Goal: Information Seeking & Learning: Learn about a topic

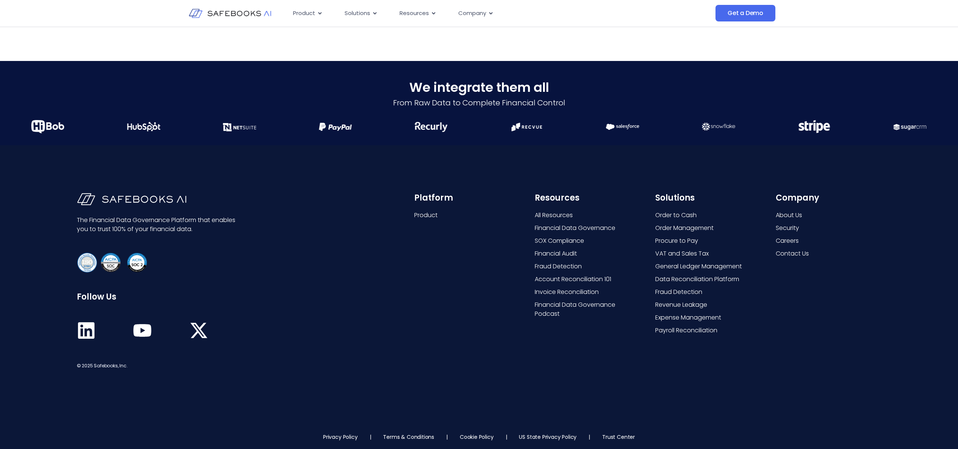
scroll to position [1922, 0]
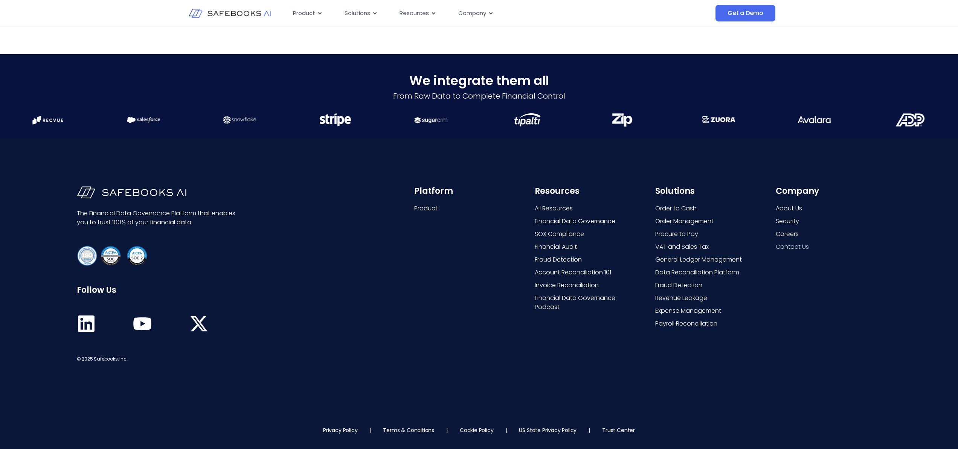
click at [791, 249] on span "Contact Us" at bounding box center [792, 247] width 33 height 9
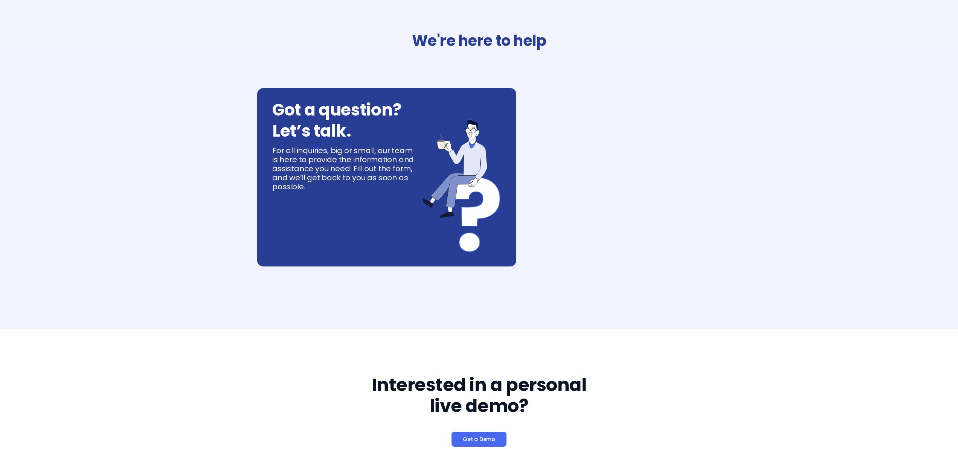
select select "**"
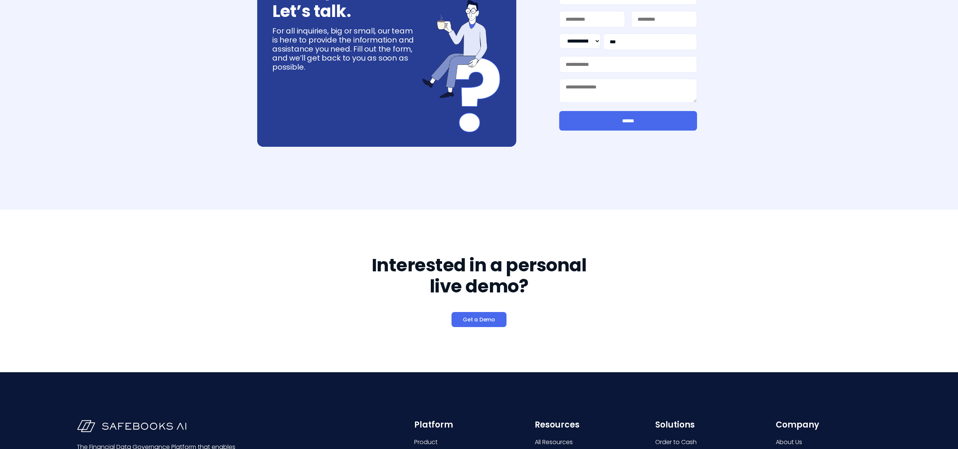
scroll to position [354, 0]
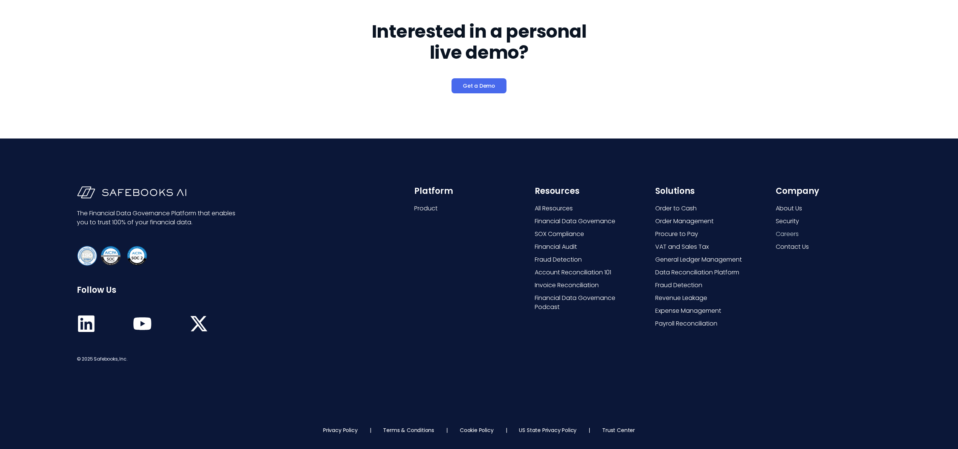
click at [787, 235] on span "Careers" at bounding box center [787, 234] width 23 height 9
click at [785, 207] on span "About Us" at bounding box center [789, 208] width 26 height 9
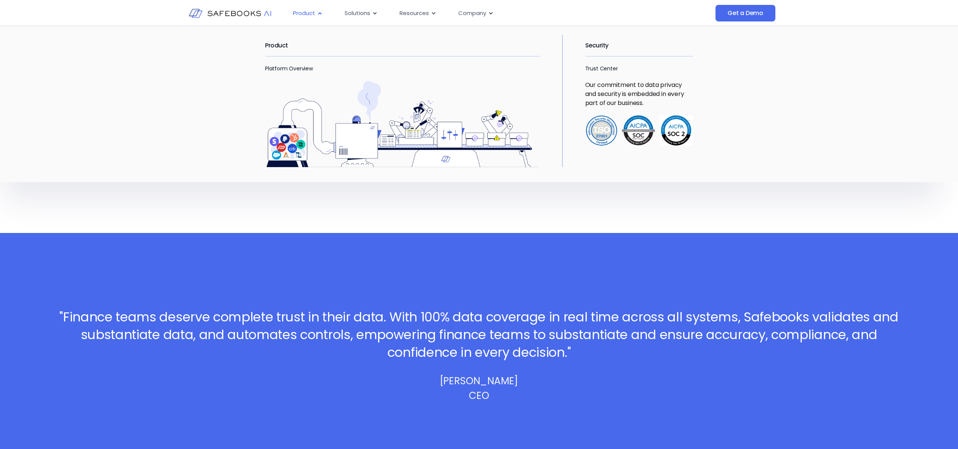
click at [321, 14] on icon "Menu" at bounding box center [319, 13] width 3 height 2
click at [287, 67] on link "Platform Overview" at bounding box center [289, 69] width 48 height 8
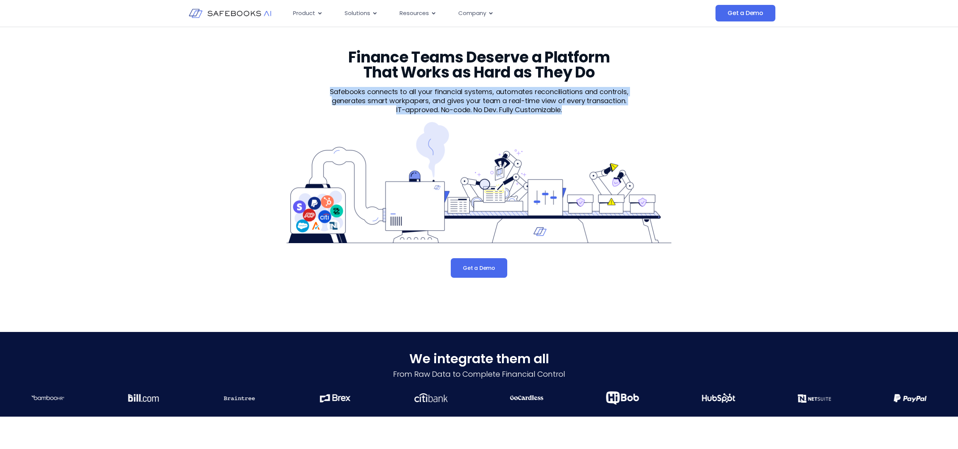
drag, startPoint x: 563, startPoint y: 109, endPoint x: 332, endPoint y: 93, distance: 231.8
click at [332, 93] on div "Safebooks connects to all your financial systems, automates reconciliations and…" at bounding box center [478, 100] width 325 height 27
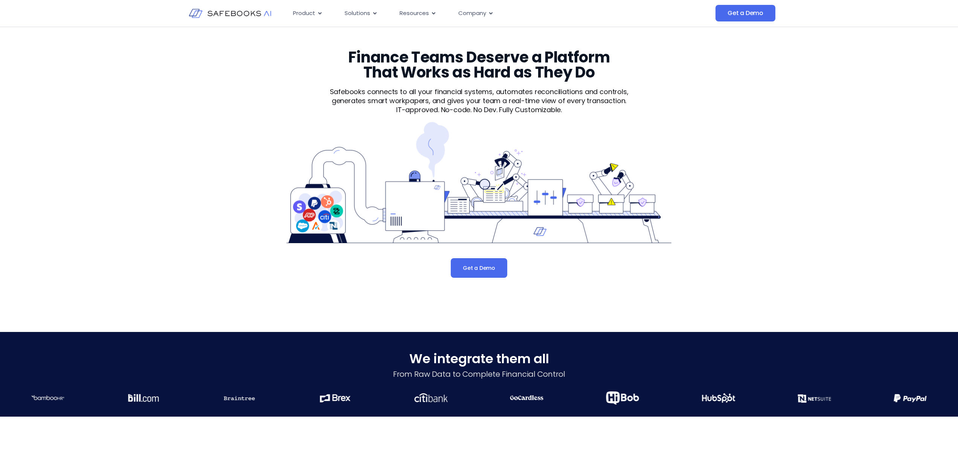
click at [699, 70] on div "Finance Teams Deserve a Platform That Works as Hard as They Do Safebooks connec…" at bounding box center [479, 175] width 958 height 296
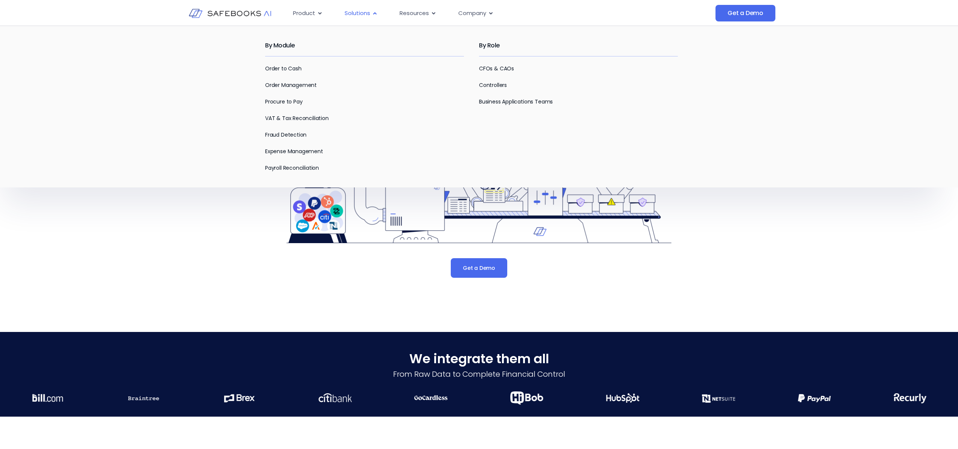
click at [374, 12] on icon "Menu" at bounding box center [375, 14] width 6 height 6
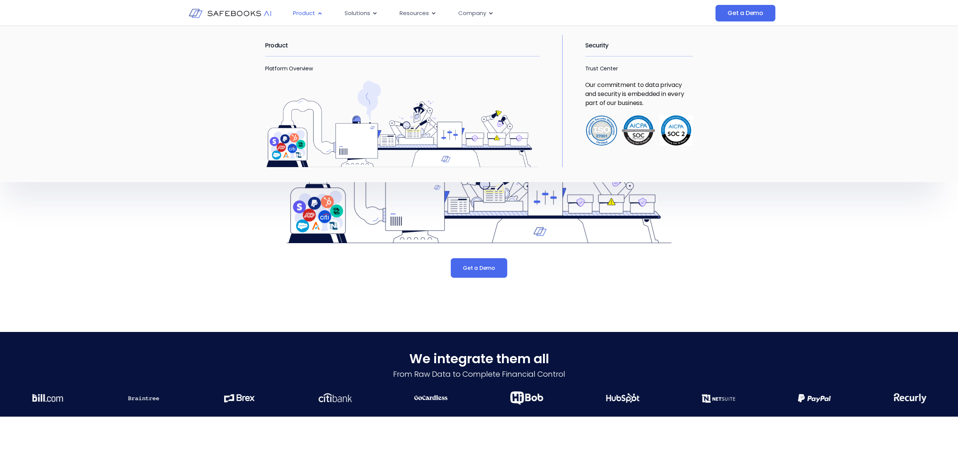
click at [317, 12] on icon "Menu" at bounding box center [320, 14] width 6 height 6
click at [225, 53] on div "Product Platform Overview Security Trust Center Our commitment to data privacy …" at bounding box center [479, 104] width 958 height 157
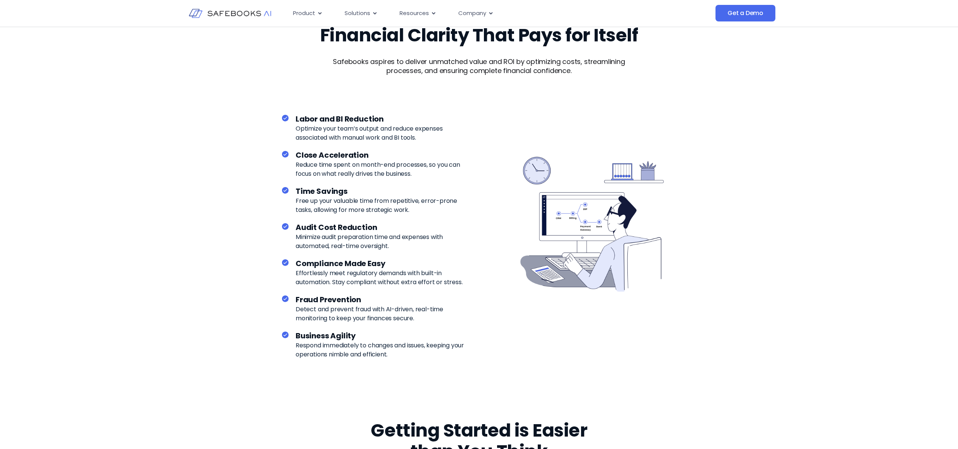
scroll to position [1992, 0]
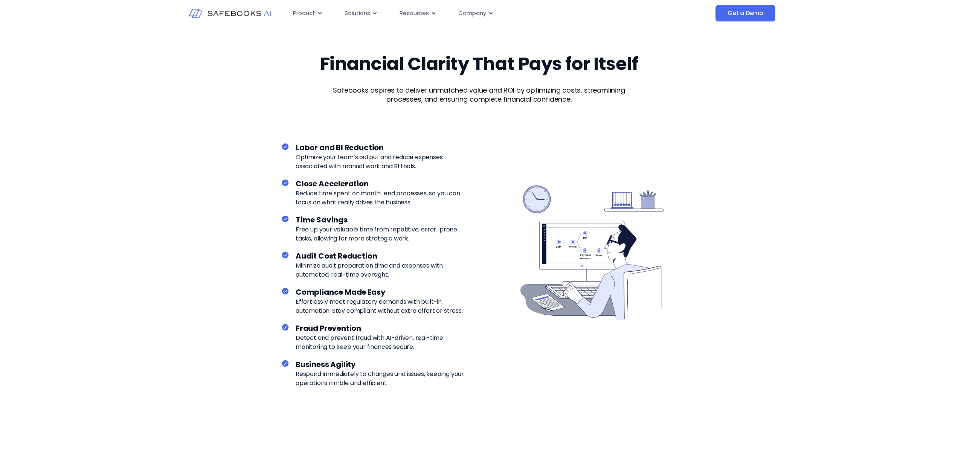
drag, startPoint x: 297, startPoint y: 148, endPoint x: 456, endPoint y: 394, distance: 292.9
click at [456, 394] on div "Labor and BI Reduction Optimize your team’s output and reduce expenses associat…" at bounding box center [374, 265] width 187 height 277
click at [585, 95] on p "Safebooks aspires to deliver unmatched value and ROI by optimizing costs, strea…" at bounding box center [479, 95] width 321 height 18
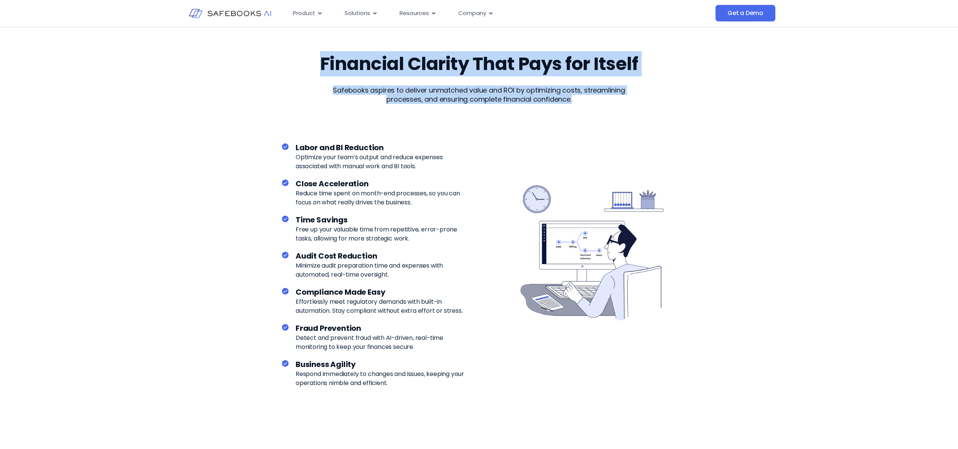
drag, startPoint x: 575, startPoint y: 99, endPoint x: 281, endPoint y: 62, distance: 295.8
click at [281, 62] on div "Financial Clarity That Pays for Itself Safebooks aspires to deliver unmatched v…" at bounding box center [479, 71] width 428 height 66
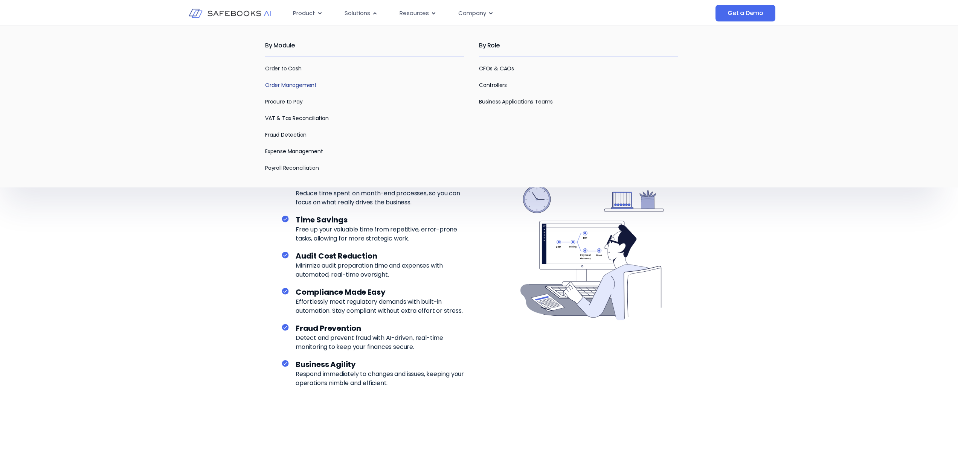
scroll to position [1990, 0]
click at [288, 86] on link "Order Management" at bounding box center [291, 85] width 52 height 8
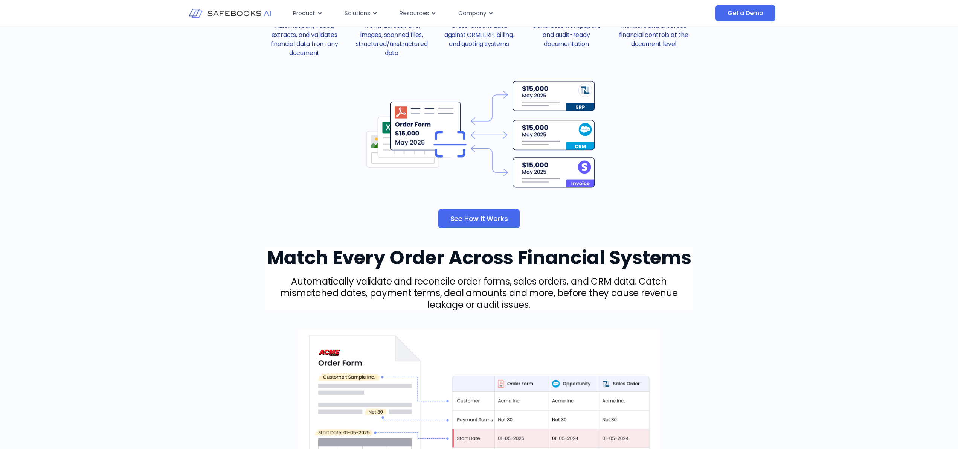
scroll to position [423, 0]
click at [483, 217] on span "See How it Works" at bounding box center [480, 219] width 58 height 8
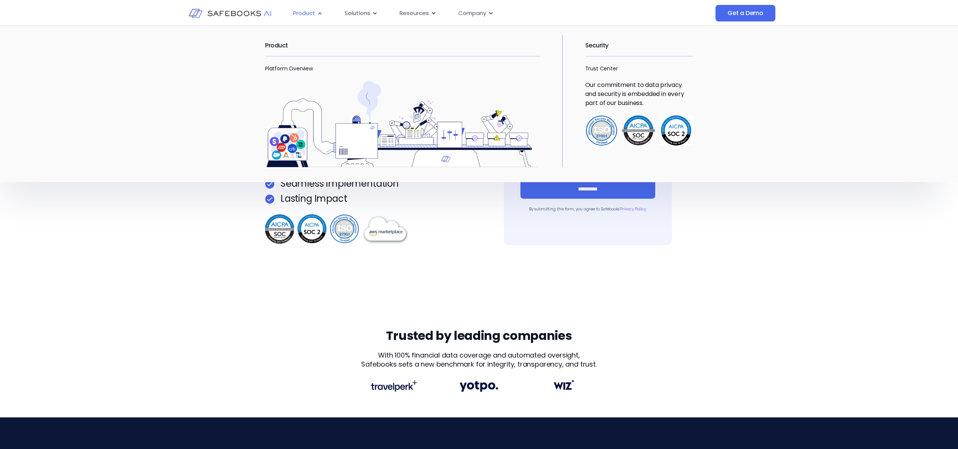
click at [313, 14] on span "Product" at bounding box center [304, 13] width 22 height 9
click at [278, 48] on h2 "Product" at bounding box center [402, 45] width 275 height 21
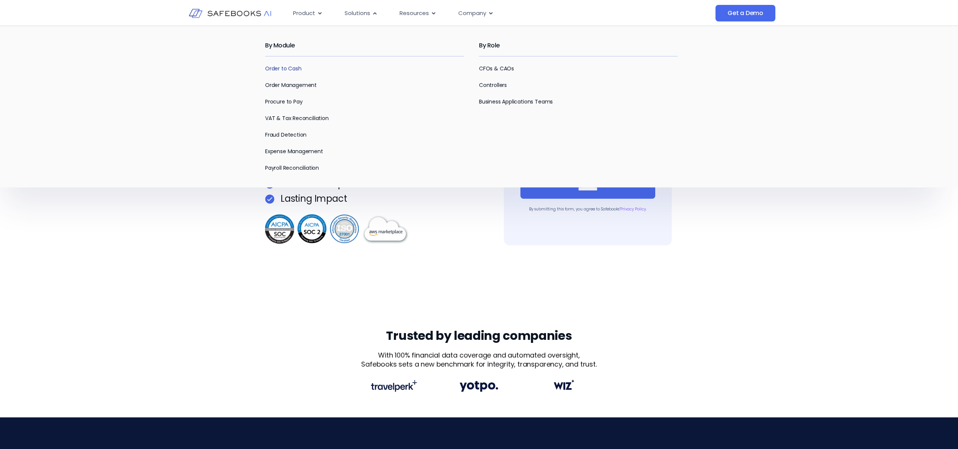
click at [283, 68] on link "Order to Cash" at bounding box center [283, 69] width 37 height 8
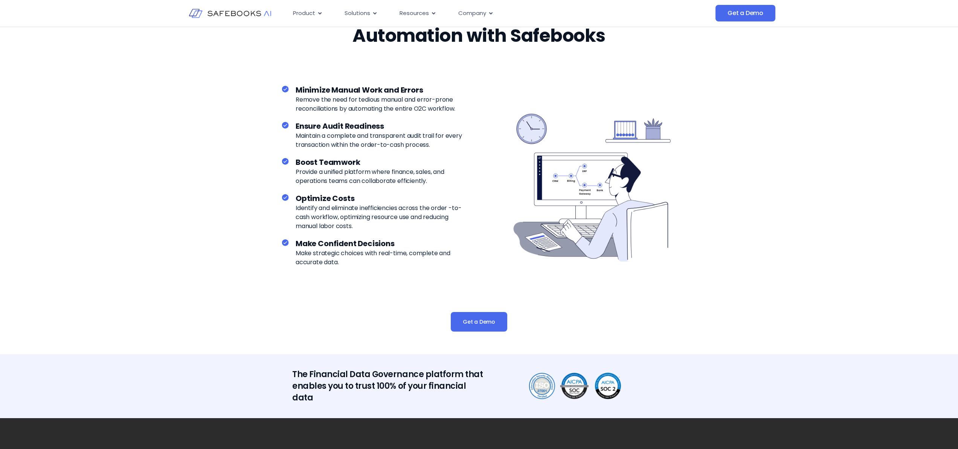
scroll to position [1466, 0]
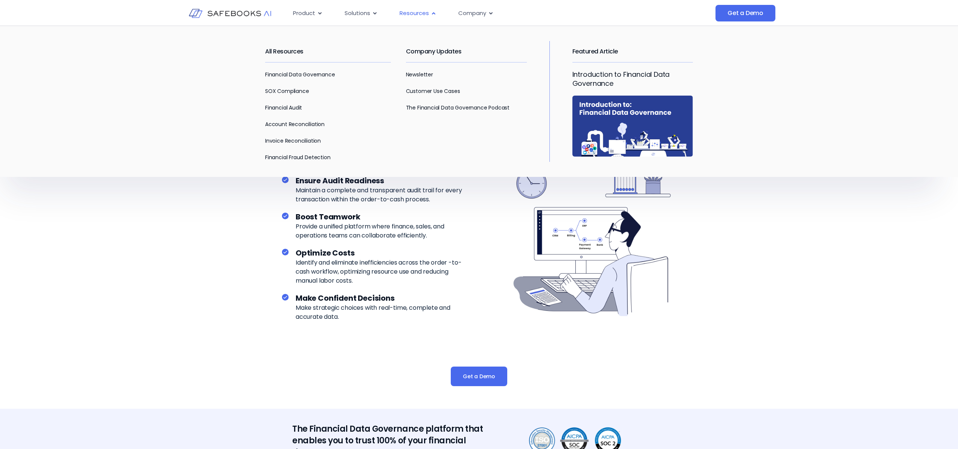
click at [431, 15] on icon "Menu" at bounding box center [434, 14] width 6 height 6
click at [307, 124] on link "Account Reconciliation" at bounding box center [295, 125] width 60 height 8
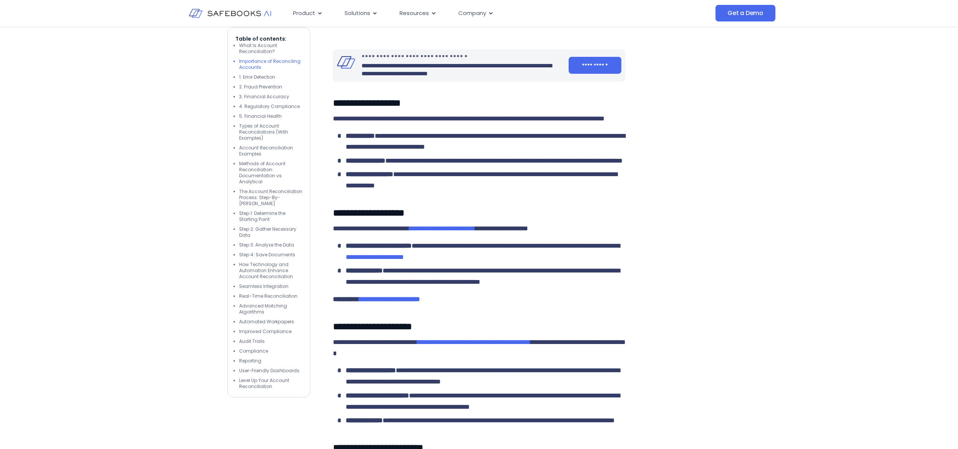
scroll to position [984, 0]
click at [268, 131] on li "Types of Account Reconciliations (With Examples)" at bounding box center [270, 132] width 63 height 18
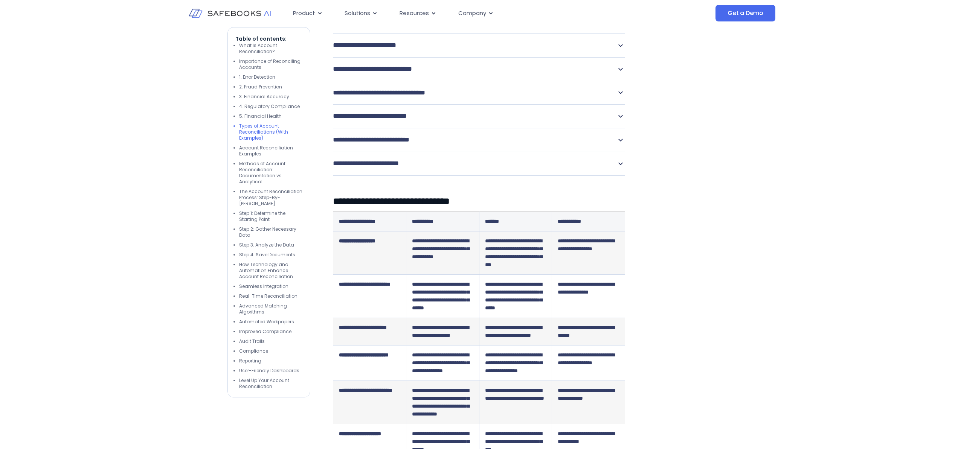
scroll to position [1831, 0]
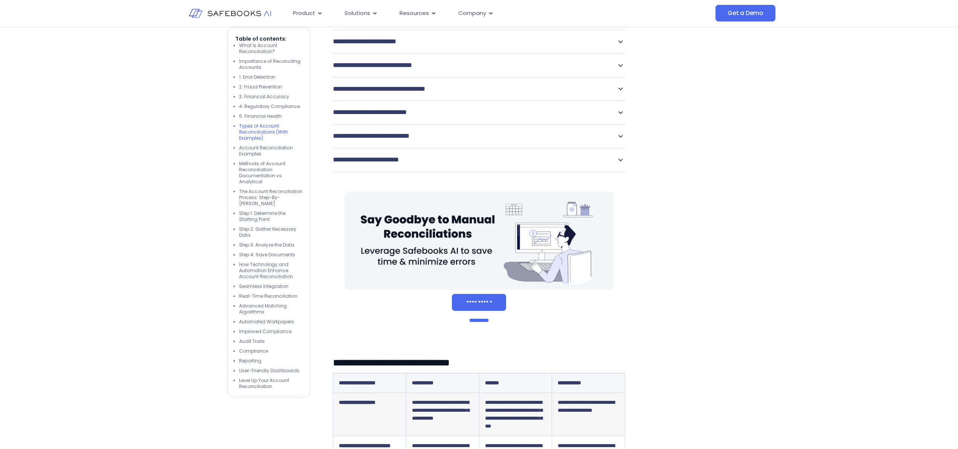
click at [375, 24] on p "**********" at bounding box center [369, 17] width 72 height 11
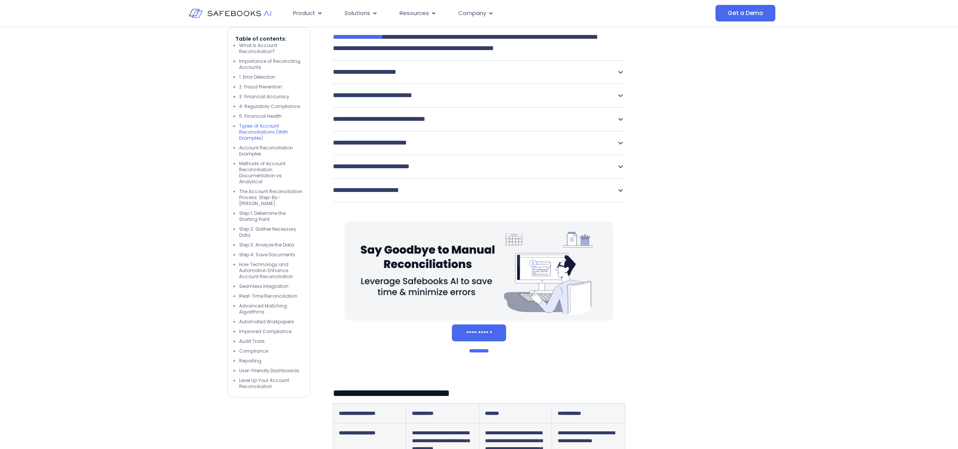
click at [375, 78] on p "**********" at bounding box center [373, 72] width 81 height 11
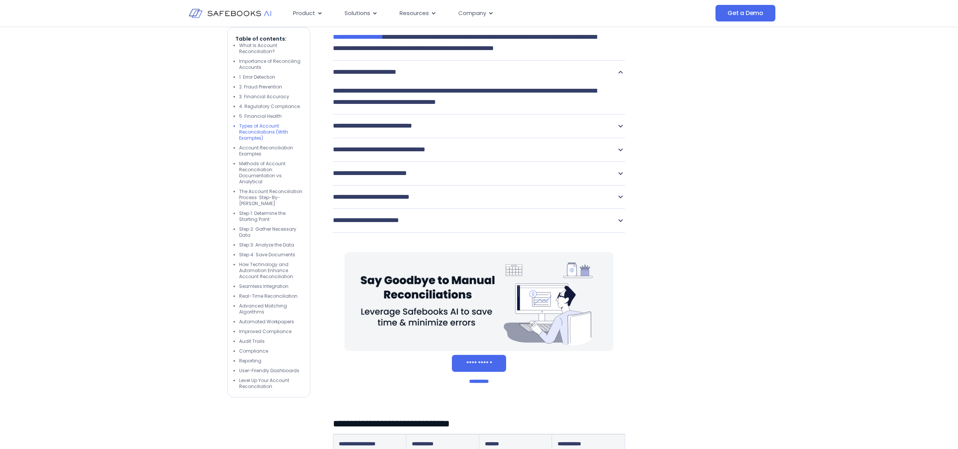
click at [386, 132] on p "**********" at bounding box center [385, 126] width 105 height 11
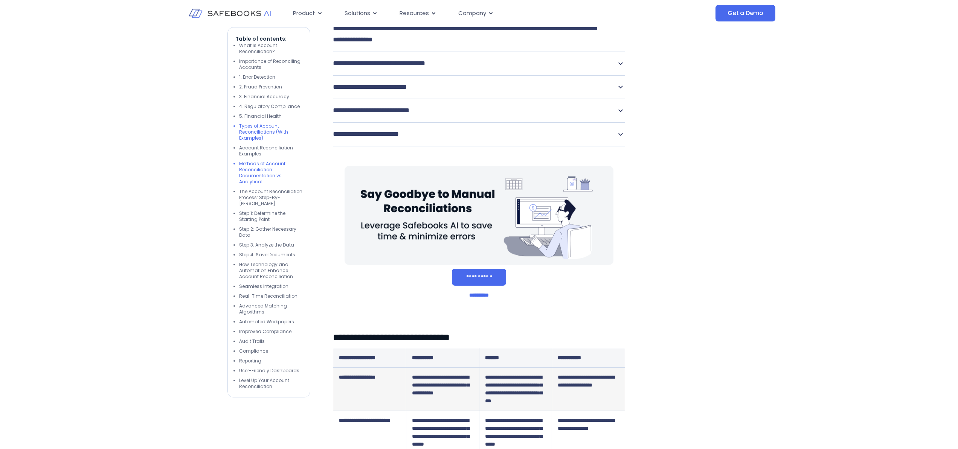
scroll to position [1977, 0]
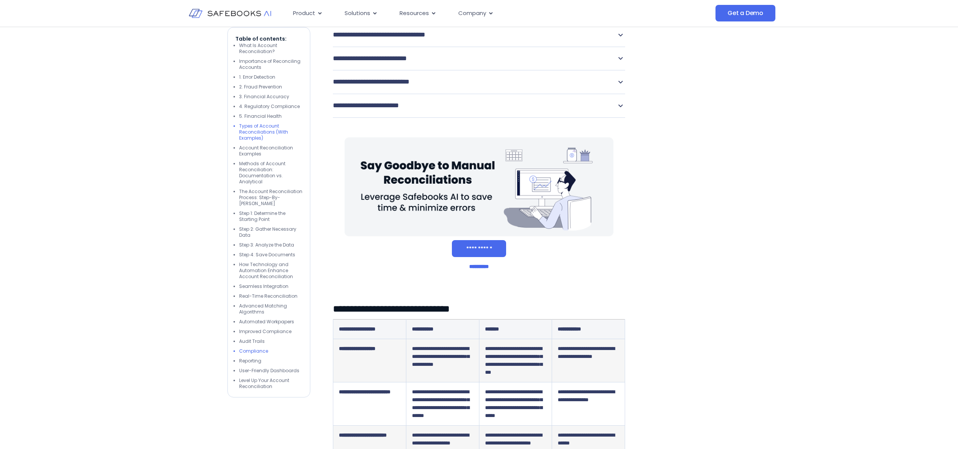
click at [260, 351] on li "Compliance" at bounding box center [270, 351] width 63 height 6
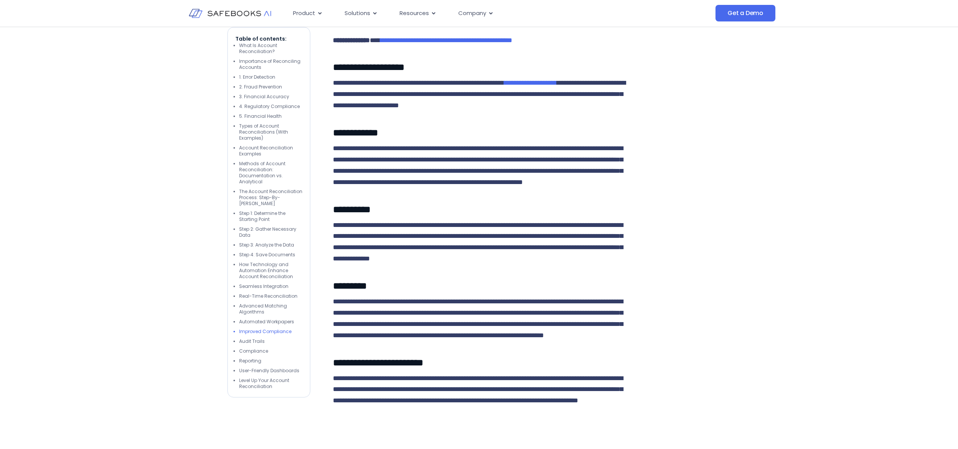
scroll to position [4303, 0]
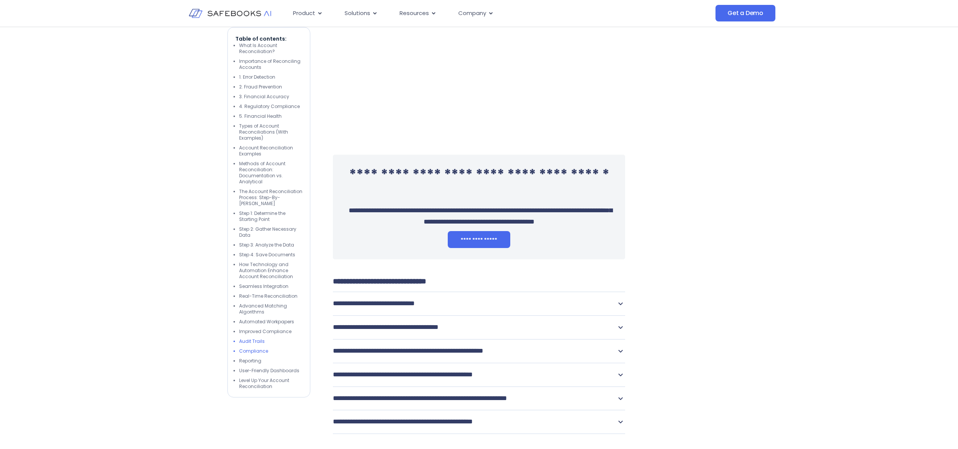
click at [250, 341] on li "Audit Trails" at bounding box center [270, 342] width 63 height 6
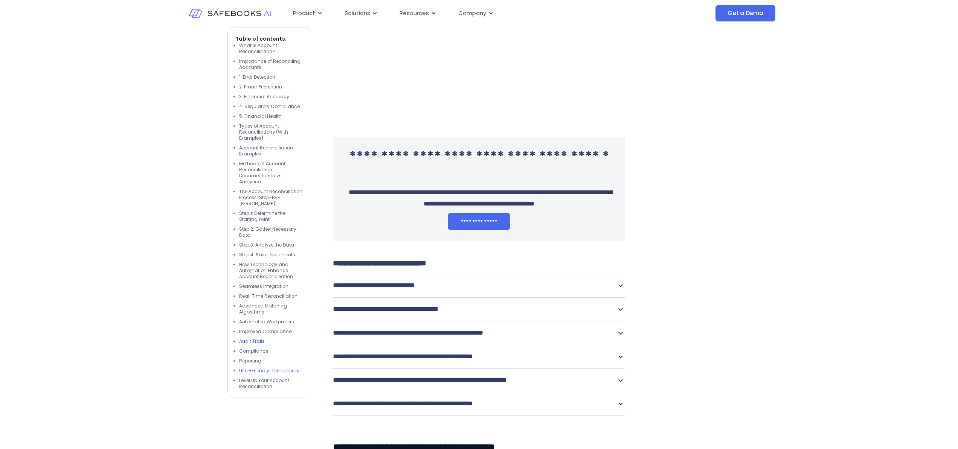
click at [255, 373] on li "User-Friendly Dashboards" at bounding box center [270, 371] width 63 height 6
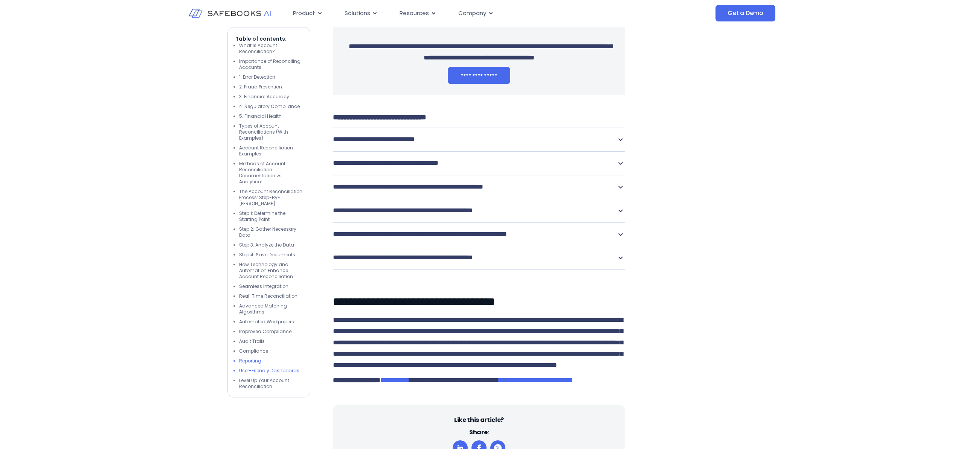
scroll to position [4585, 0]
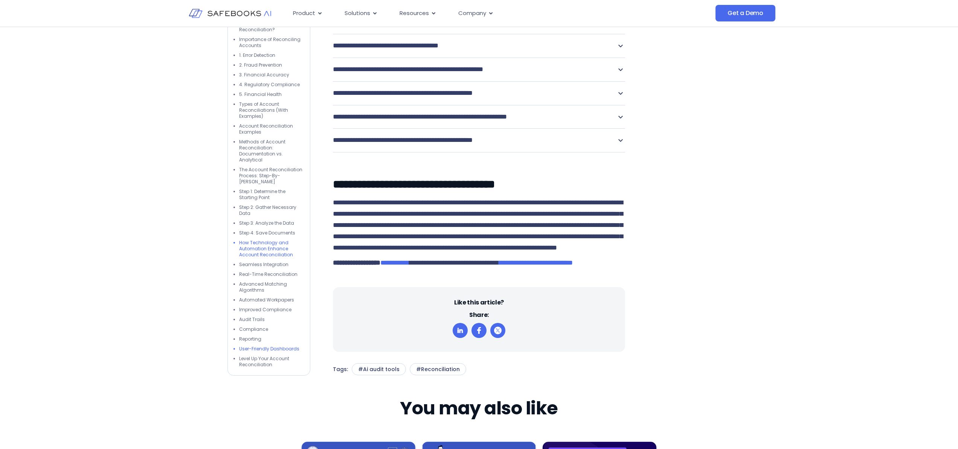
click at [270, 258] on li "How Technology and Automation Enhance Account Reconciliation" at bounding box center [270, 249] width 63 height 18
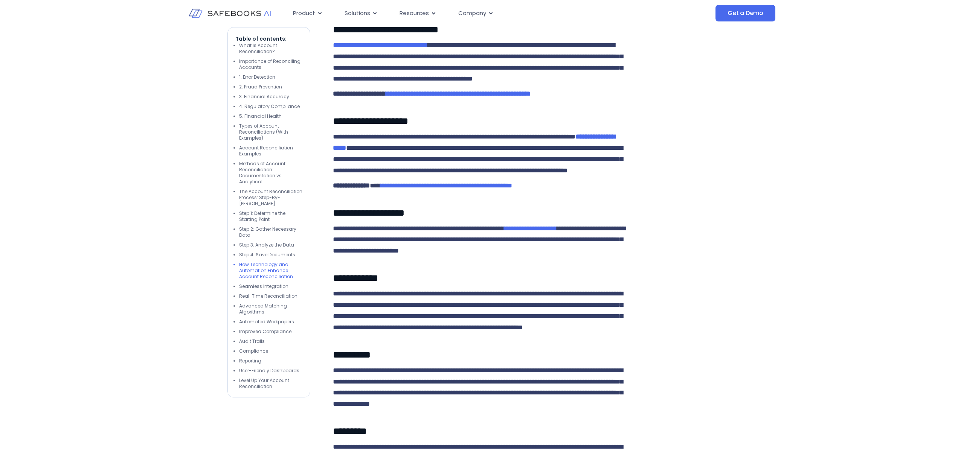
scroll to position [3723, 0]
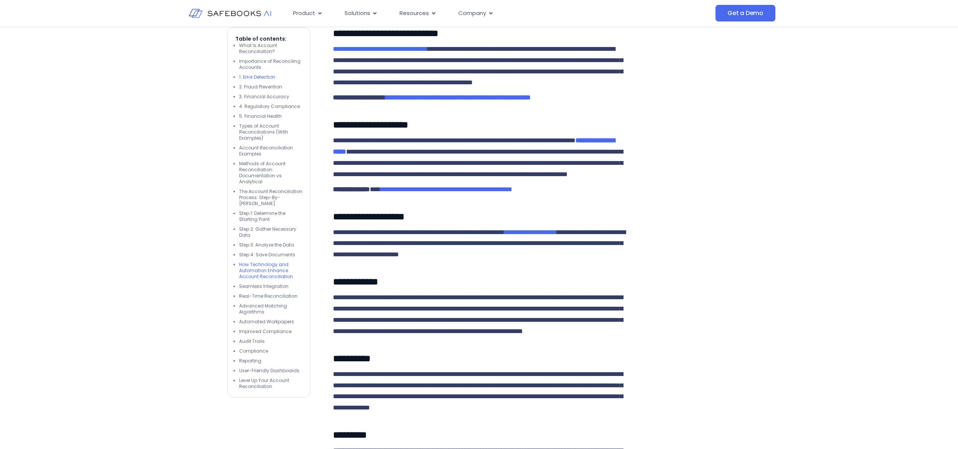
click at [262, 78] on li "1. Error Detection" at bounding box center [270, 77] width 63 height 6
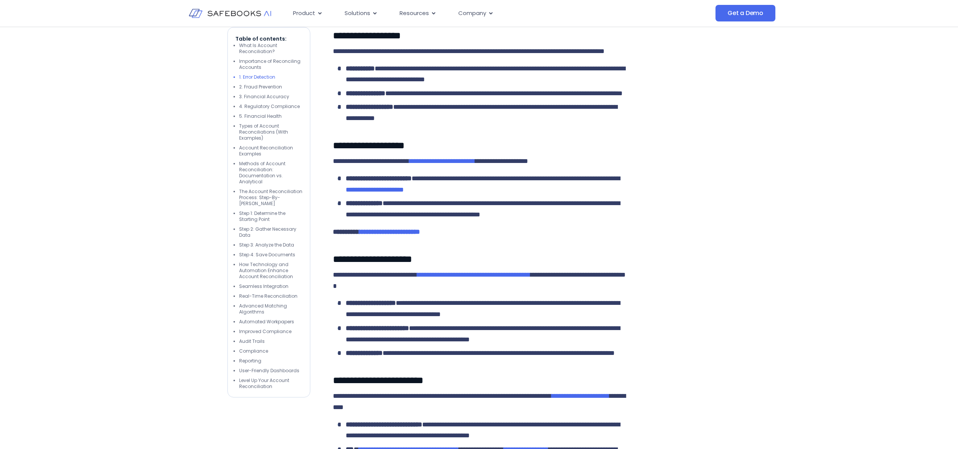
scroll to position [1040, 0]
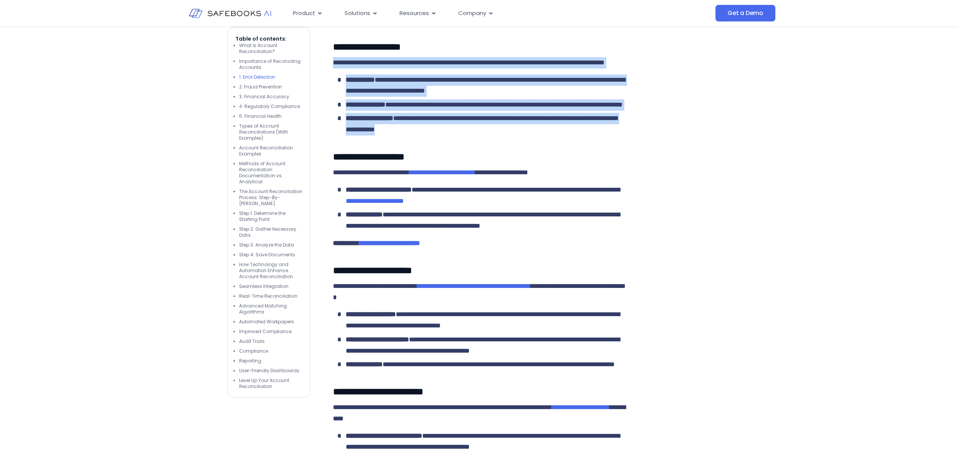
drag, startPoint x: 333, startPoint y: 95, endPoint x: 484, endPoint y: 189, distance: 177.8
